Goal: Transaction & Acquisition: Purchase product/service

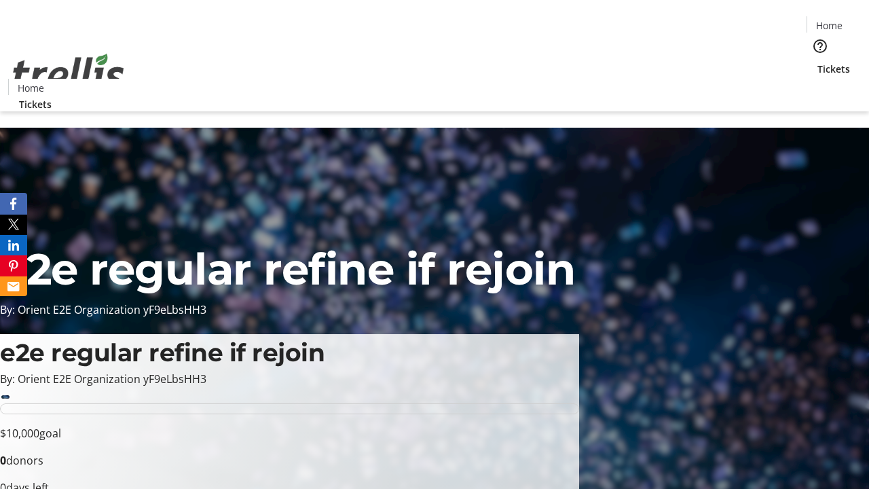
click at [817, 62] on span "Tickets" at bounding box center [833, 69] width 33 height 14
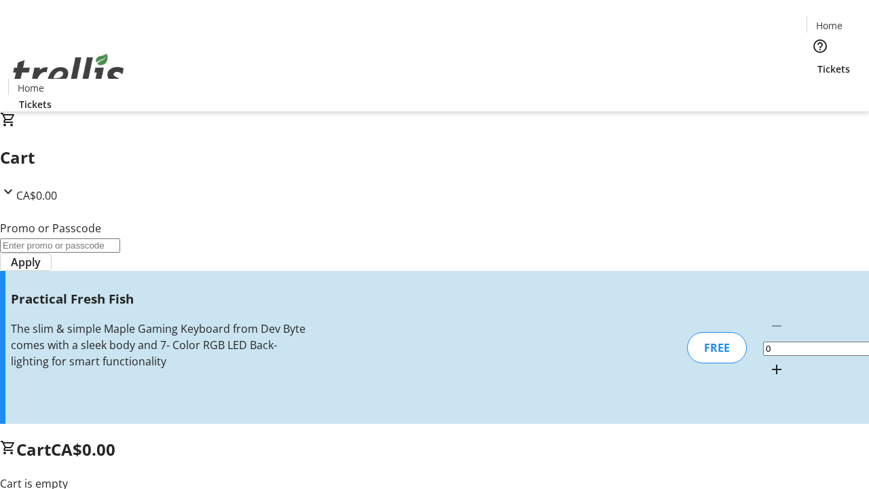
click at [768, 361] on mat-icon "Increment by one" at bounding box center [776, 369] width 16 height 16
type input "1"
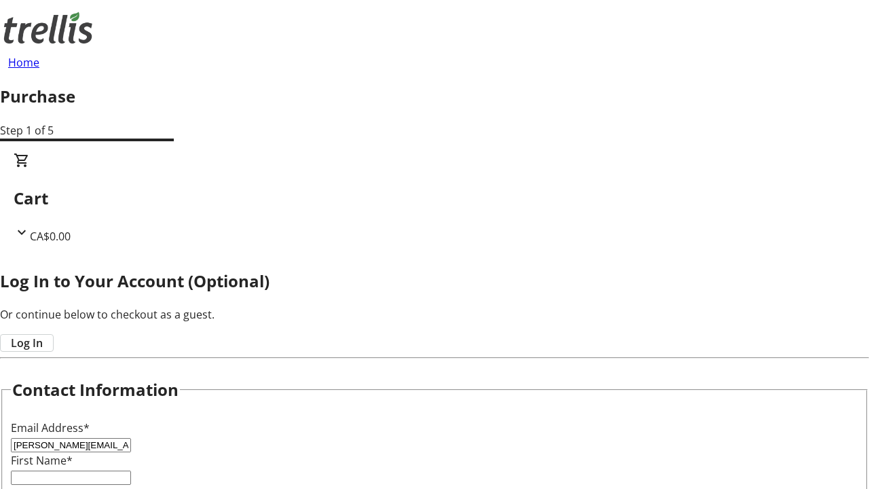
type input "[PERSON_NAME][EMAIL_ADDRESS][DOMAIN_NAME]"
type input "[PERSON_NAME]"
